Goal: Transaction & Acquisition: Purchase product/service

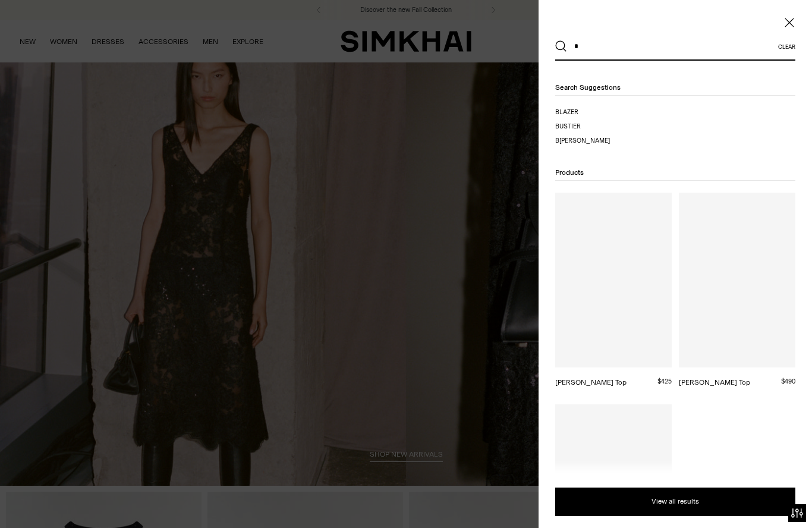
type input "*"
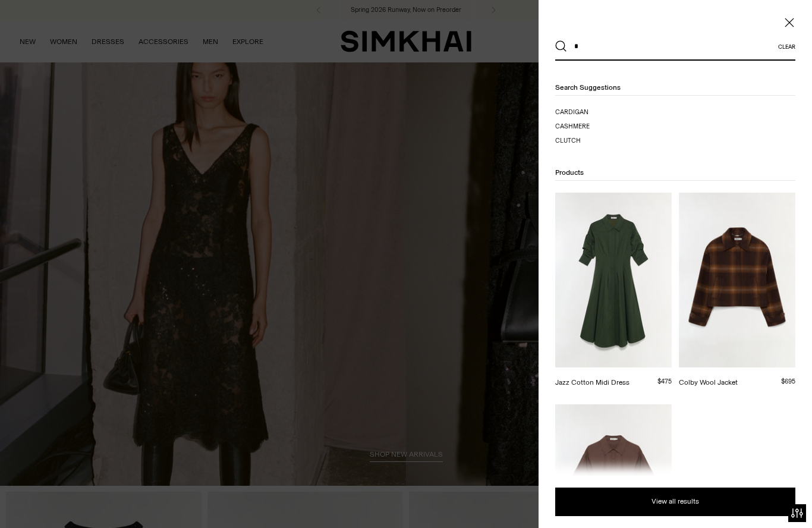
type input "*"
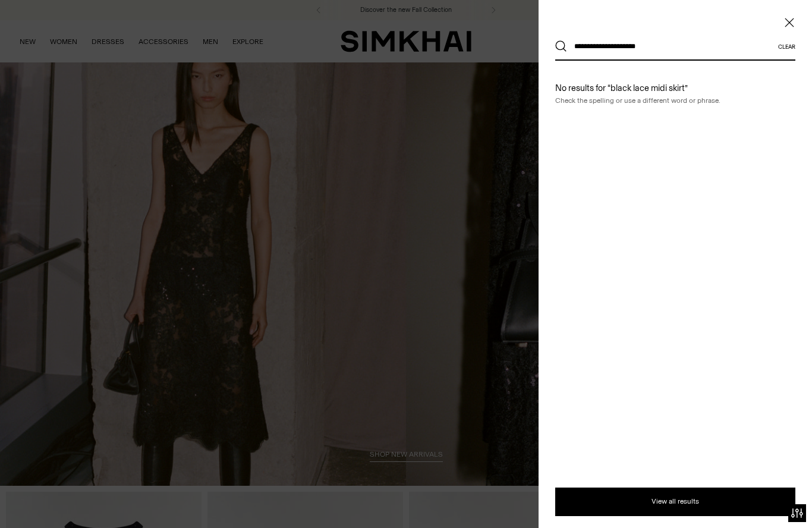
type input "**********"
click at [561, 46] on button "Search" at bounding box center [561, 46] width 12 height 12
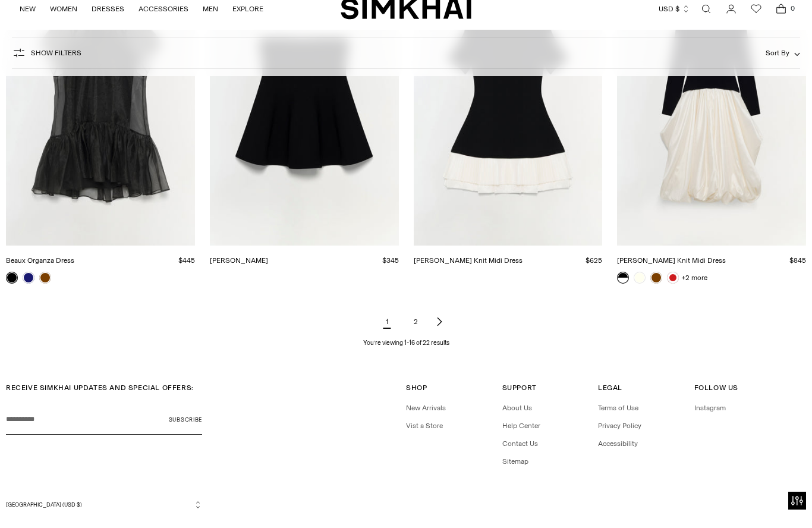
scroll to position [1295, 0]
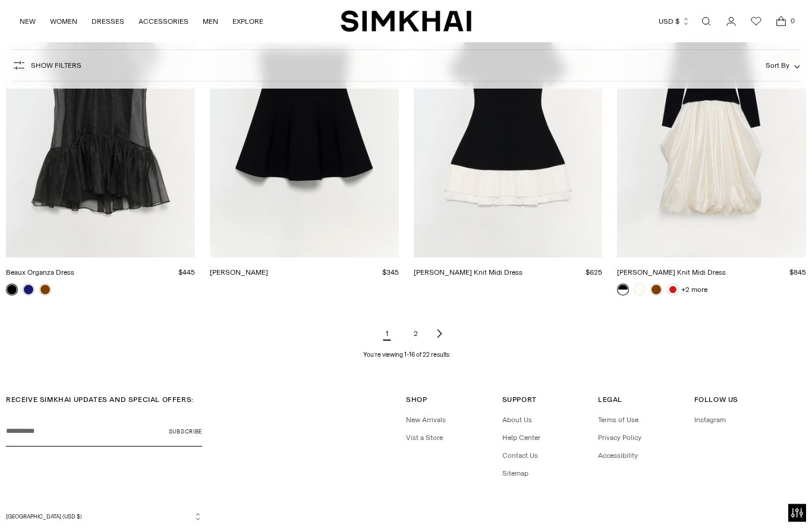
click at [422, 334] on link "2" at bounding box center [416, 334] width 24 height 24
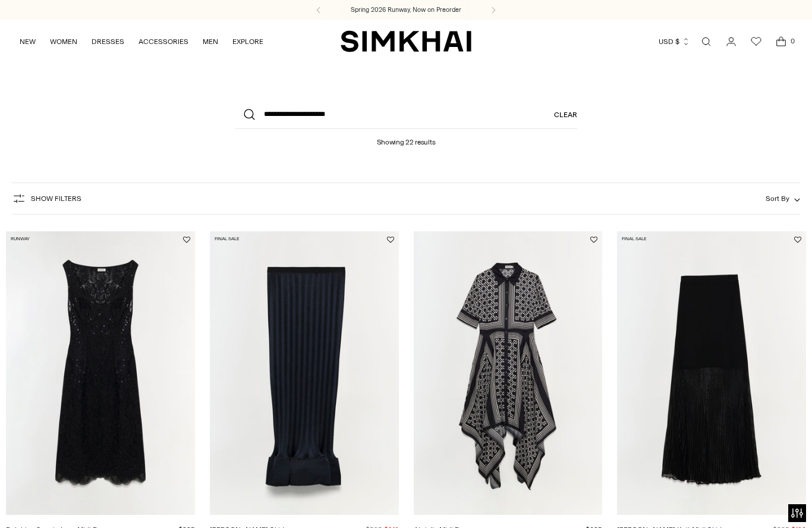
click at [716, 526] on link "[PERSON_NAME] Knit Midi Skirt" at bounding box center [669, 530] width 105 height 8
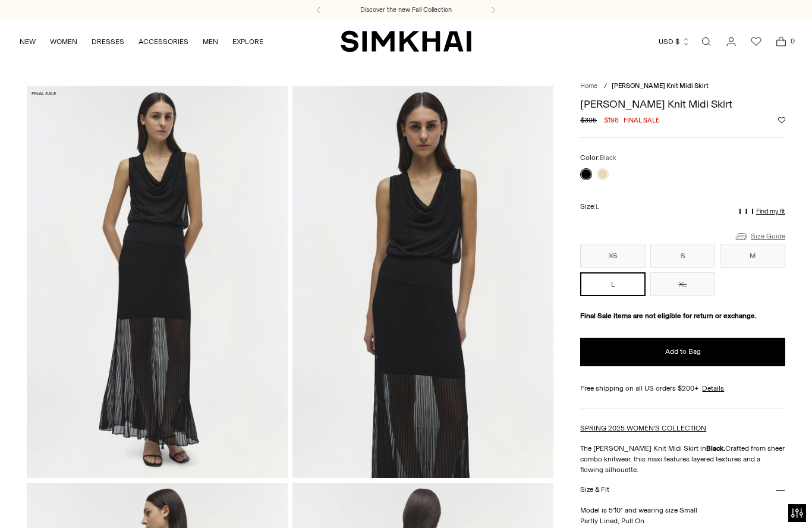
click at [774, 231] on link "Size Guide" at bounding box center [759, 236] width 51 height 15
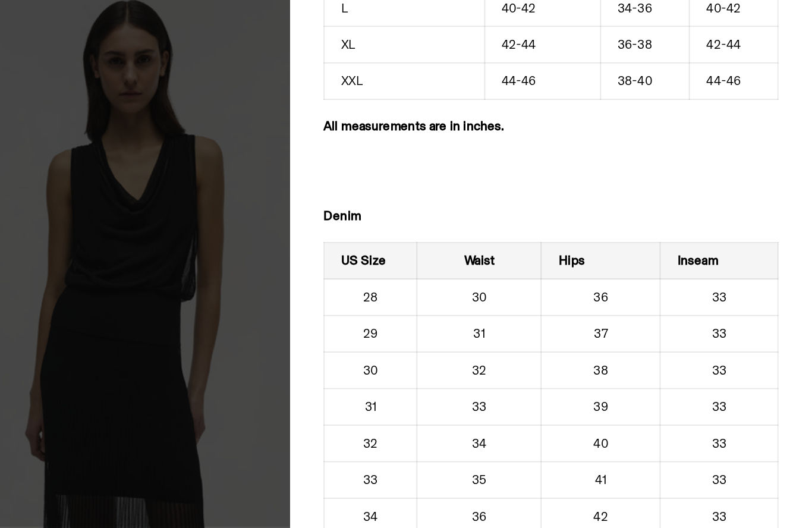
scroll to position [1020, 0]
